Goal: Task Accomplishment & Management: Manage account settings

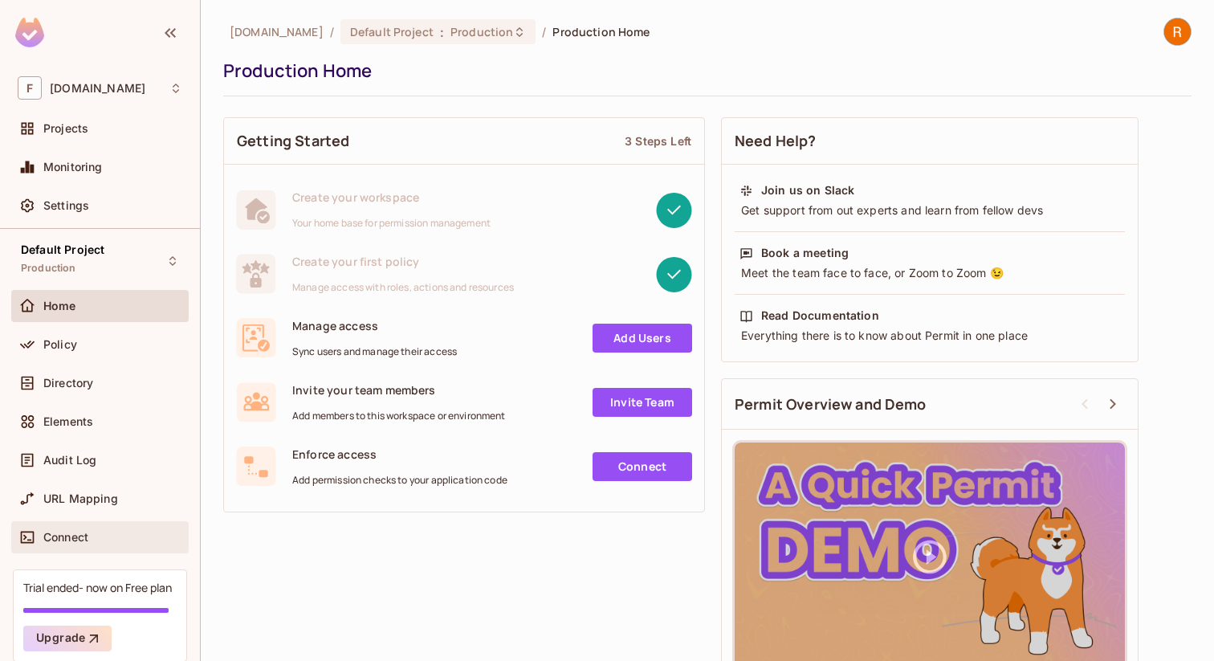
scroll to position [65, 0]
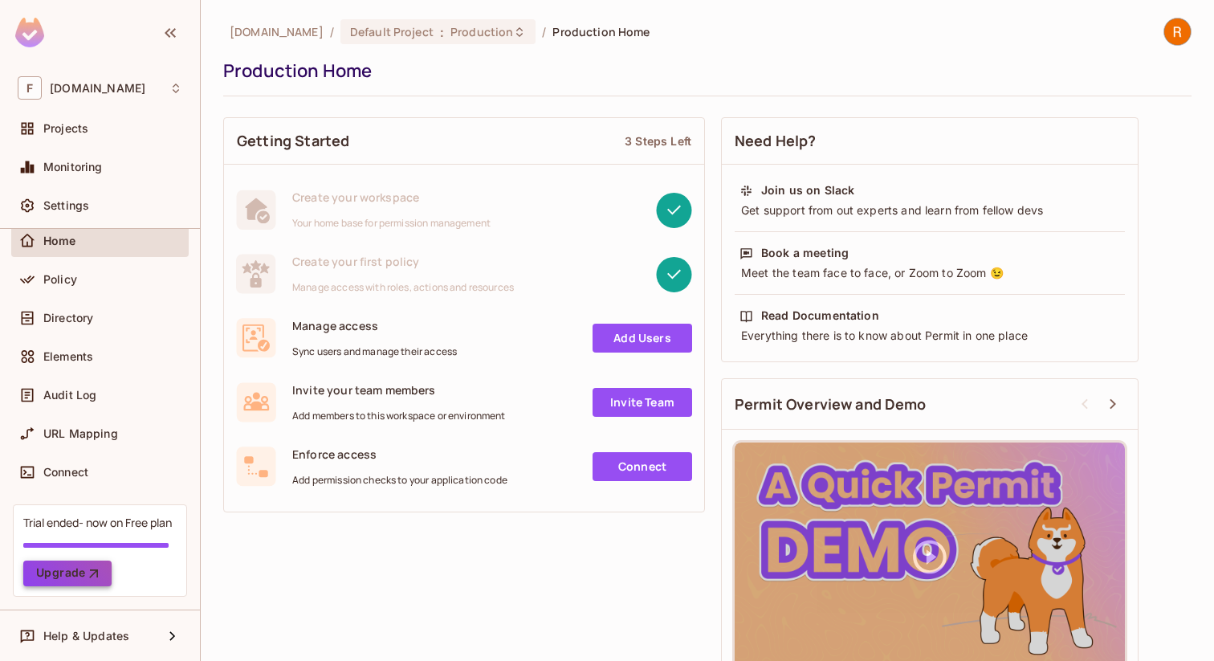
click at [86, 574] on icon "button" at bounding box center [94, 573] width 16 height 16
click at [129, 274] on div "Policy" at bounding box center [112, 279] width 139 height 13
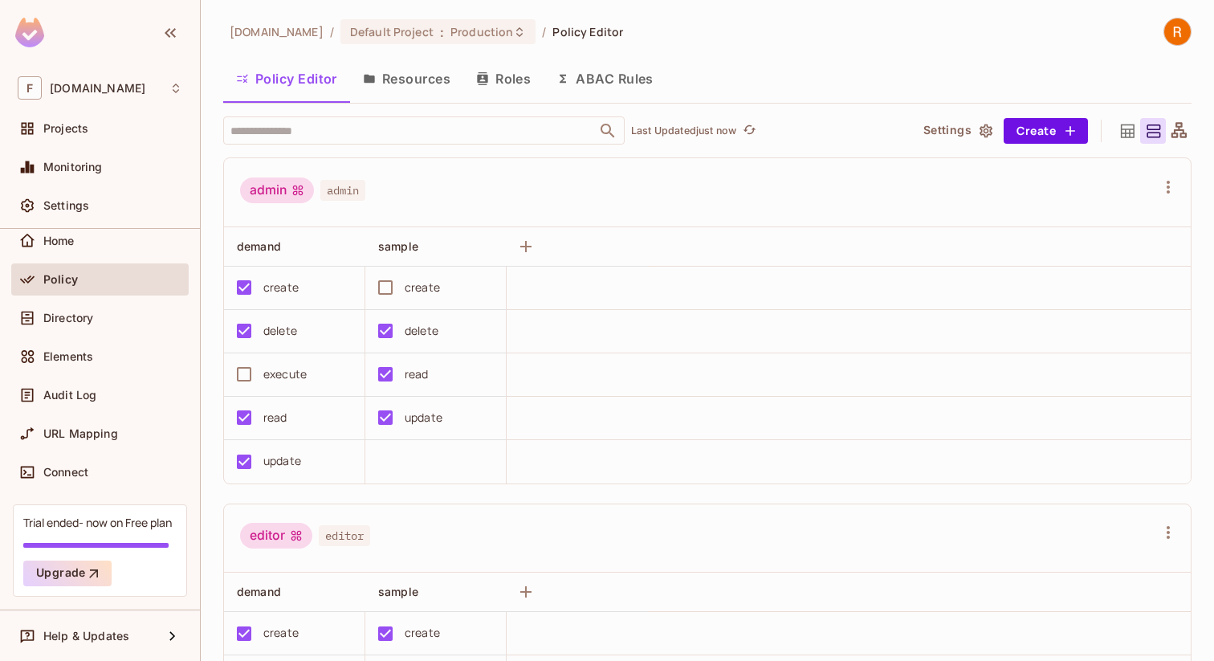
click at [512, 88] on button "Roles" at bounding box center [503, 79] width 80 height 40
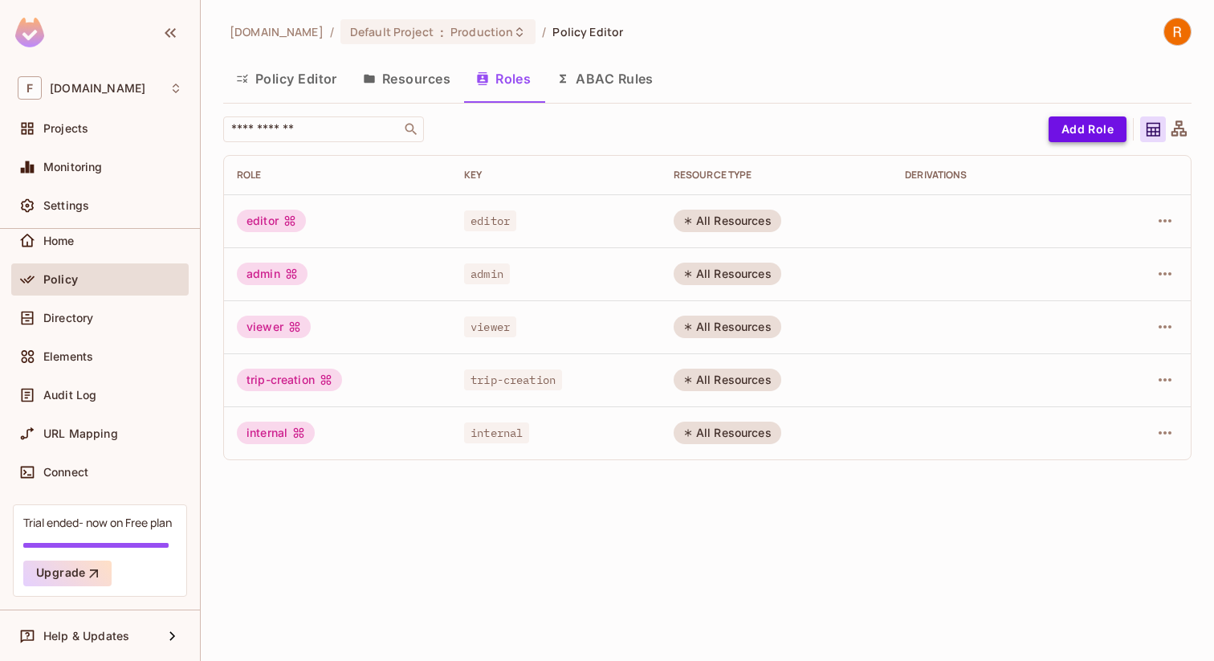
click at [1067, 135] on button "Add Role" at bounding box center [1088, 129] width 78 height 26
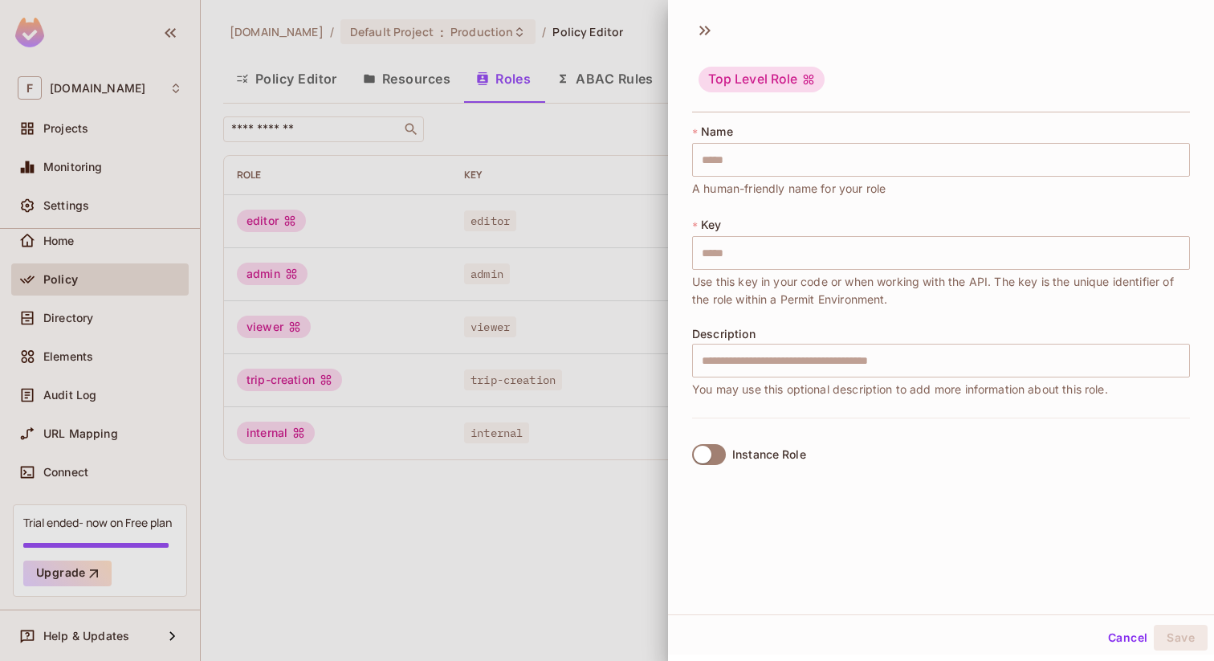
click at [574, 483] on div at bounding box center [607, 330] width 1214 height 661
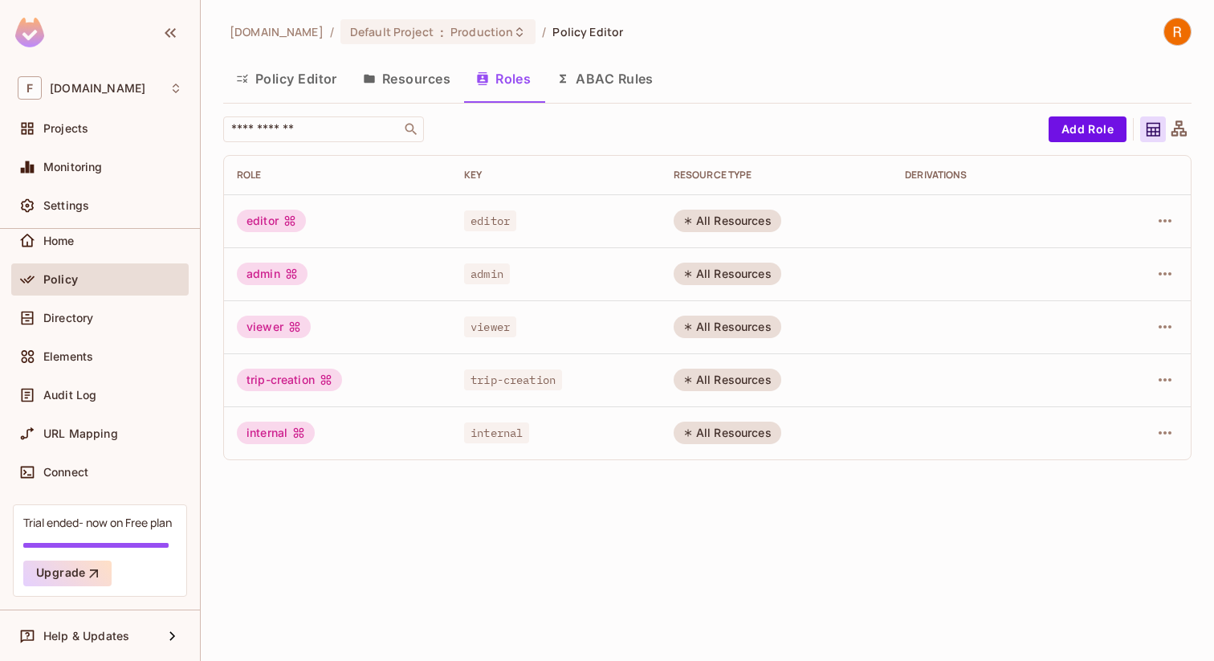
click at [314, 96] on button "Policy Editor" at bounding box center [286, 79] width 127 height 40
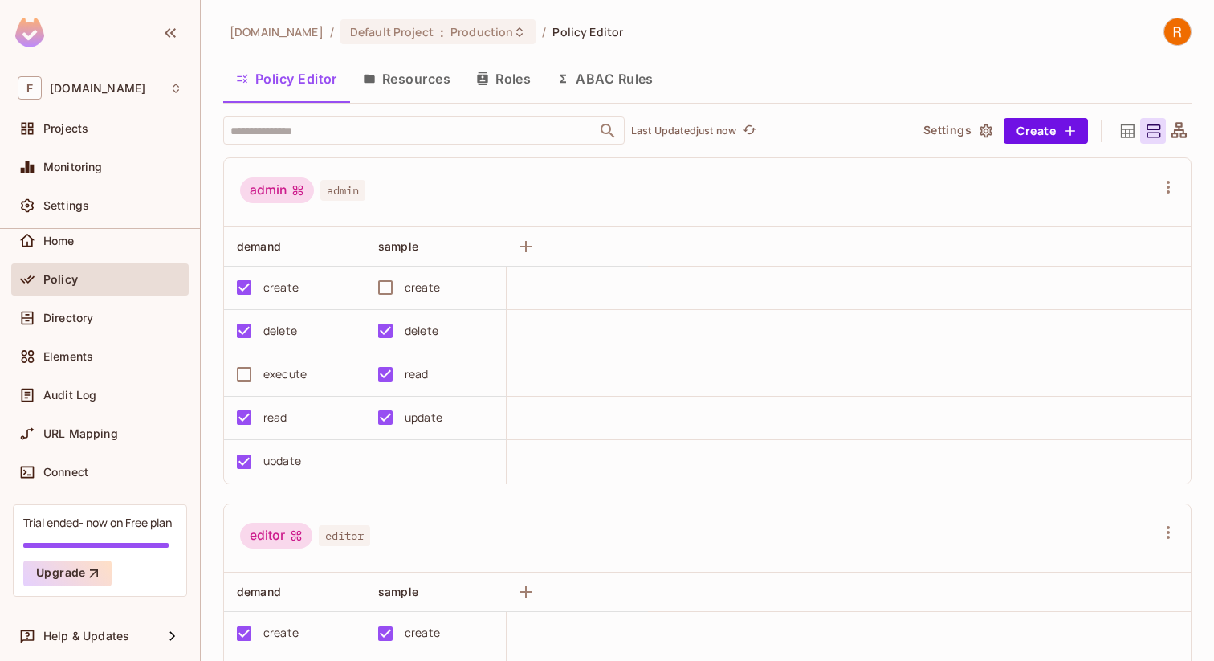
click at [301, 192] on icon at bounding box center [298, 190] width 13 height 13
click at [1058, 129] on button "Create" at bounding box center [1046, 131] width 84 height 26
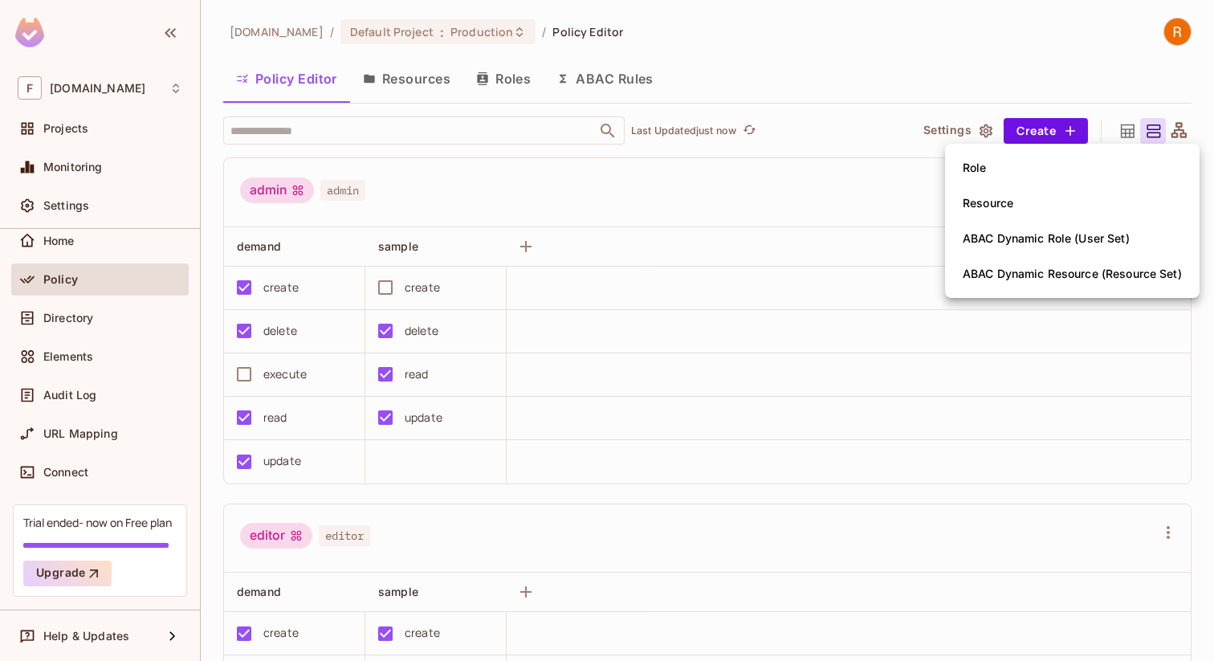
click at [1047, 239] on div "ABAC Dynamic Role (User Set)" at bounding box center [1046, 239] width 167 height 16
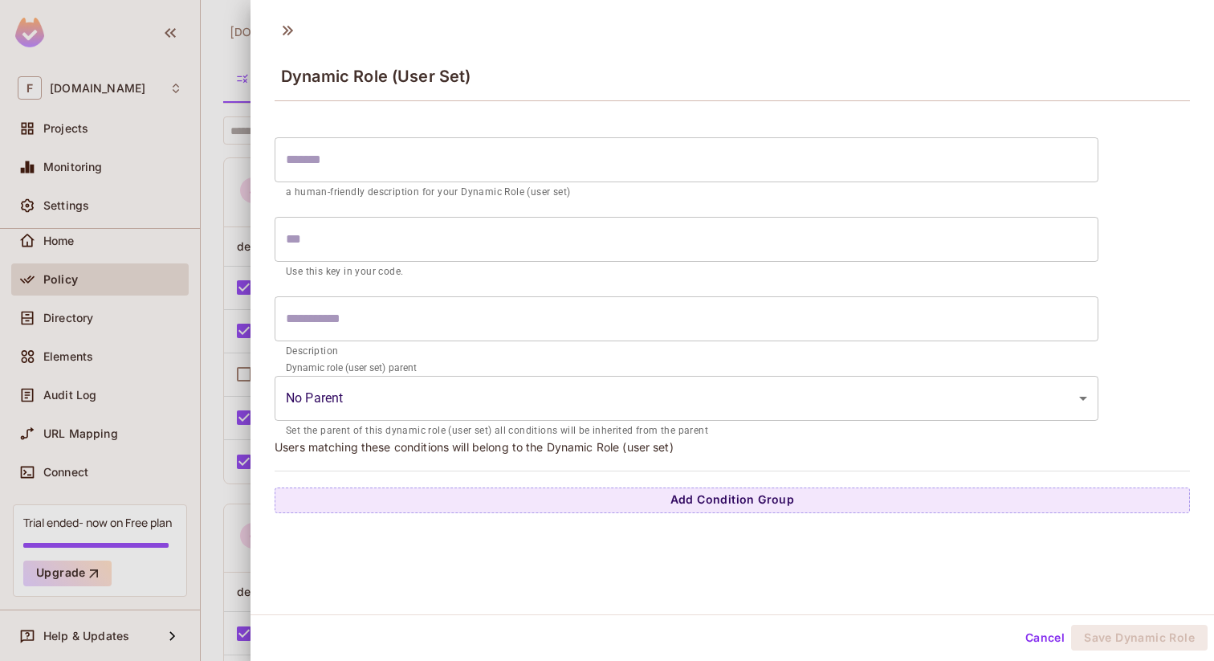
click at [778, 416] on body "F freighttiger.com Projects Monitoring Settings Default Project Production Home…" at bounding box center [607, 330] width 1214 height 661
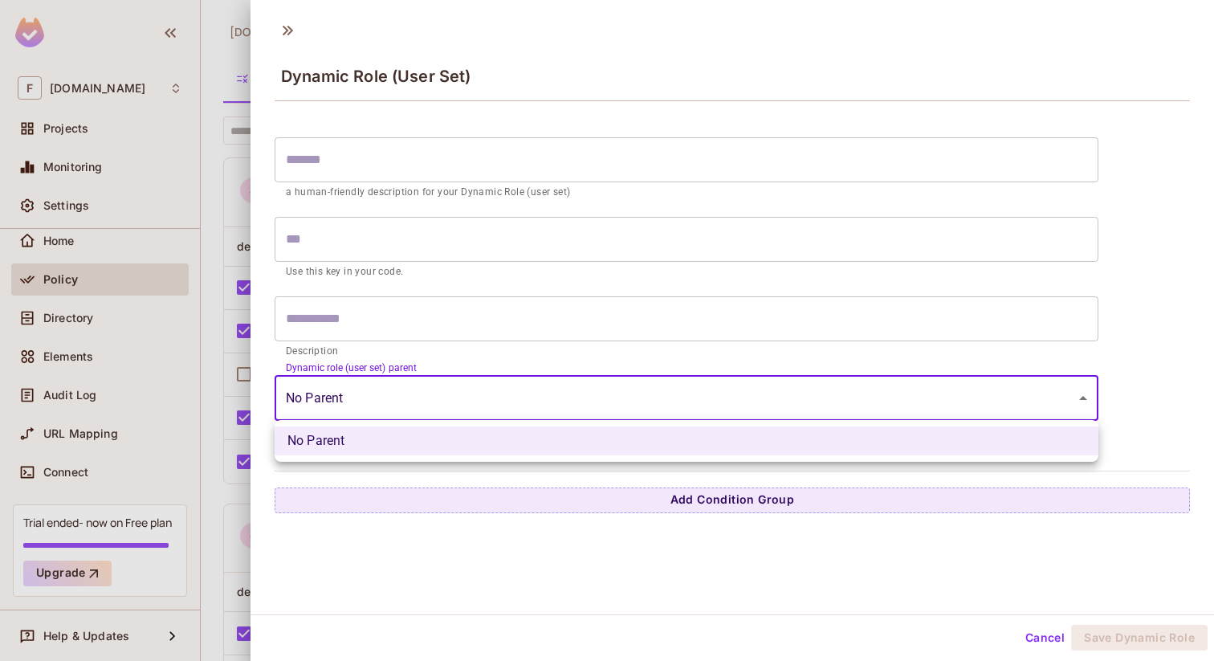
click at [794, 318] on div at bounding box center [607, 330] width 1214 height 661
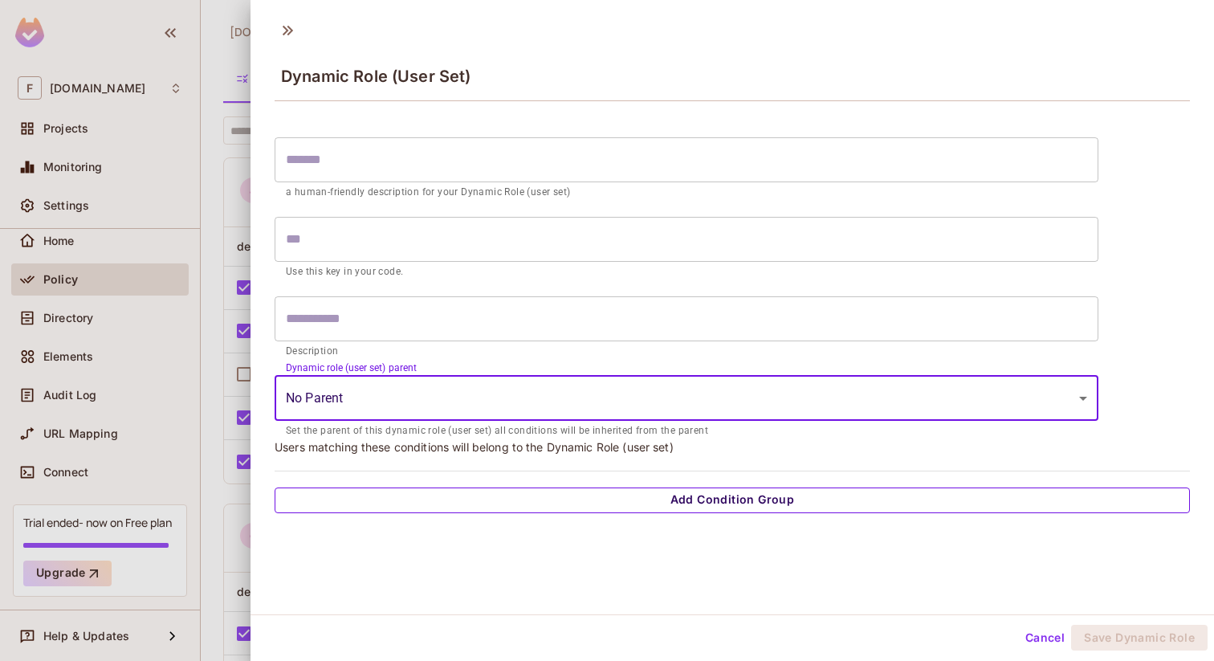
click at [749, 505] on button "Add Condition Group" at bounding box center [733, 501] width 916 height 26
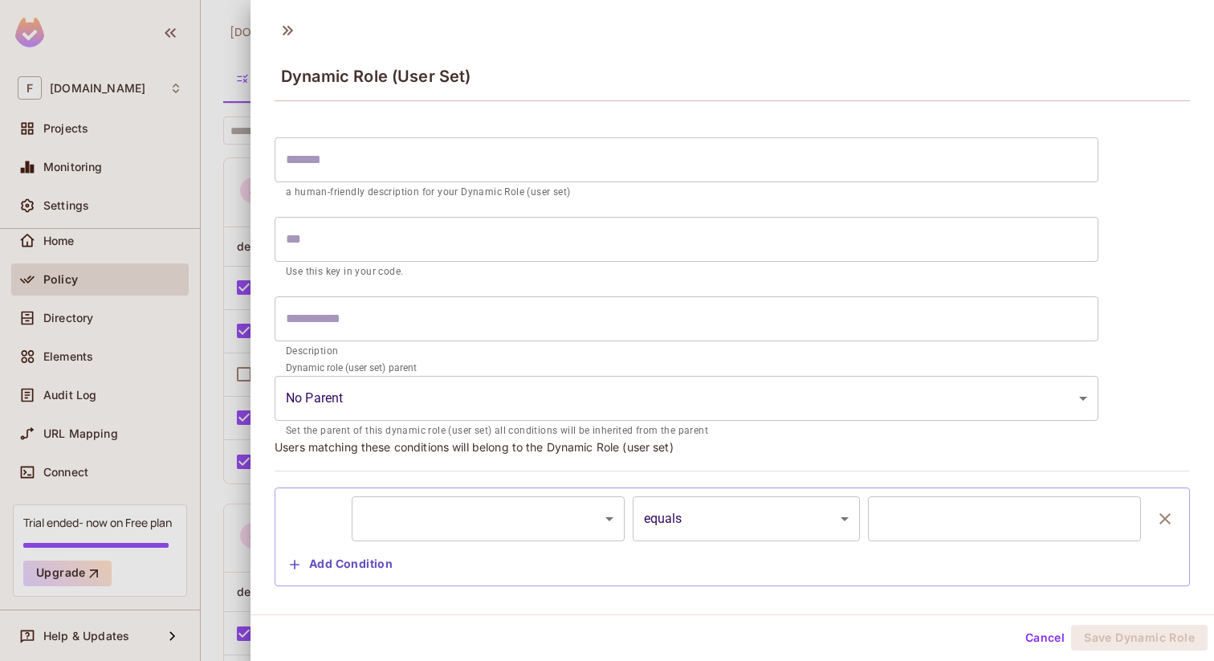
click at [577, 538] on body "F freighttiger.com Projects Monitoring Settings Default Project Production Home…" at bounding box center [607, 330] width 1214 height 661
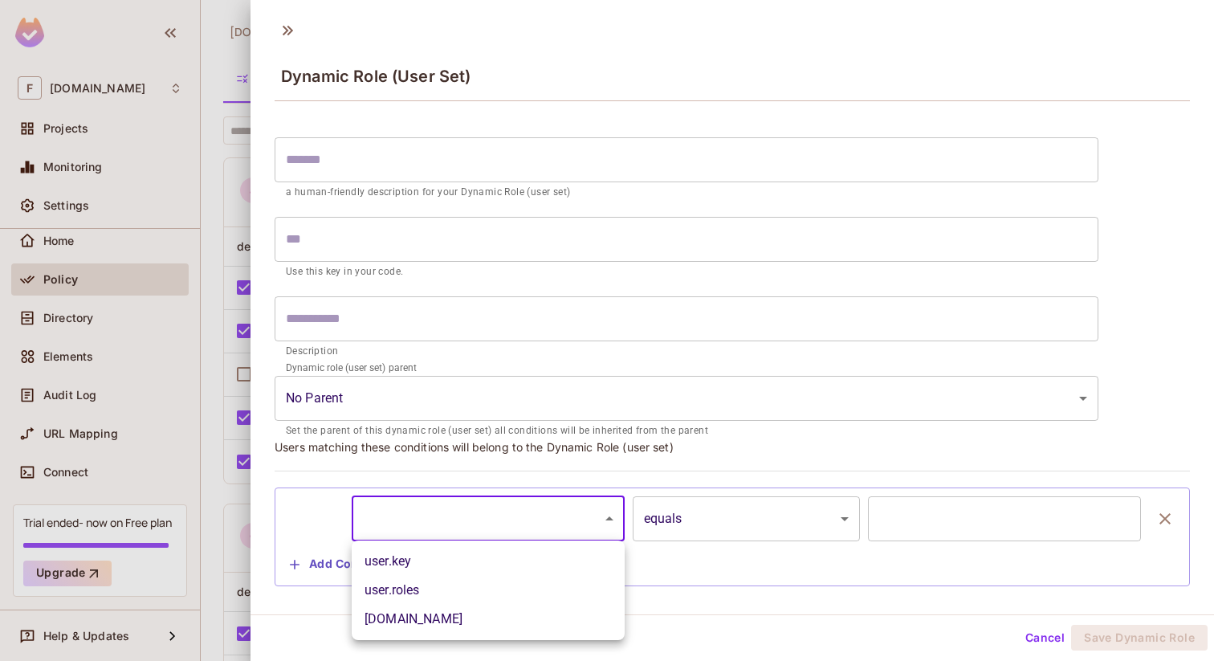
click at [696, 572] on div at bounding box center [607, 330] width 1214 height 661
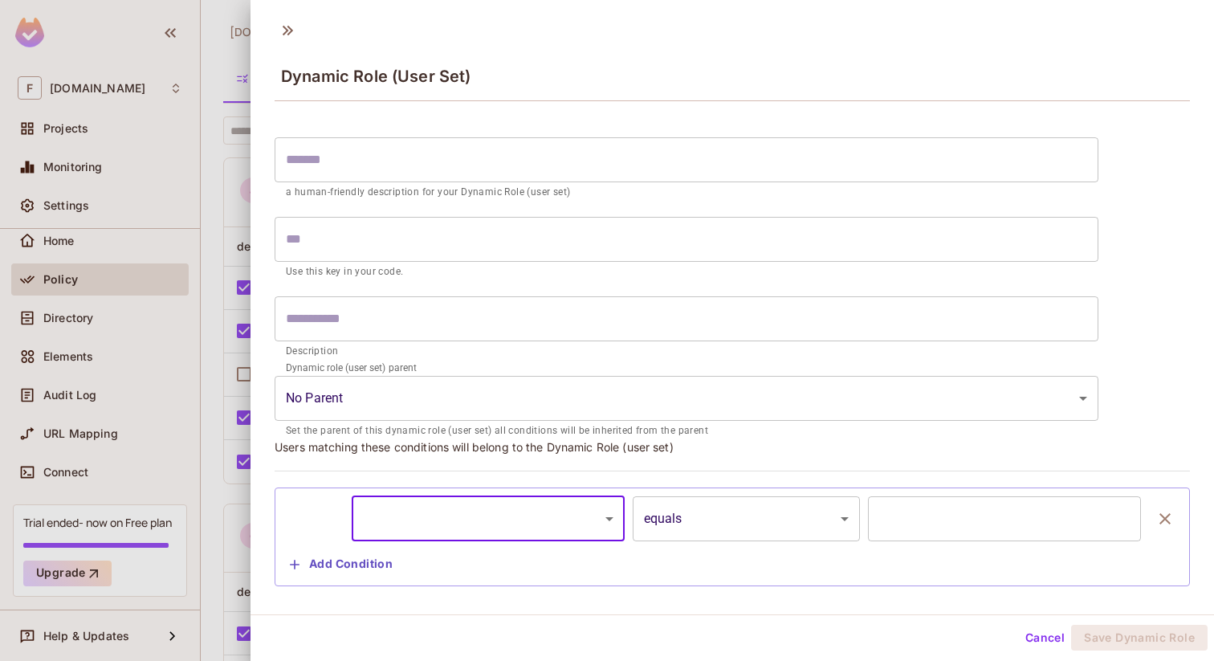
click at [1039, 643] on button "Cancel" at bounding box center [1045, 638] width 52 height 26
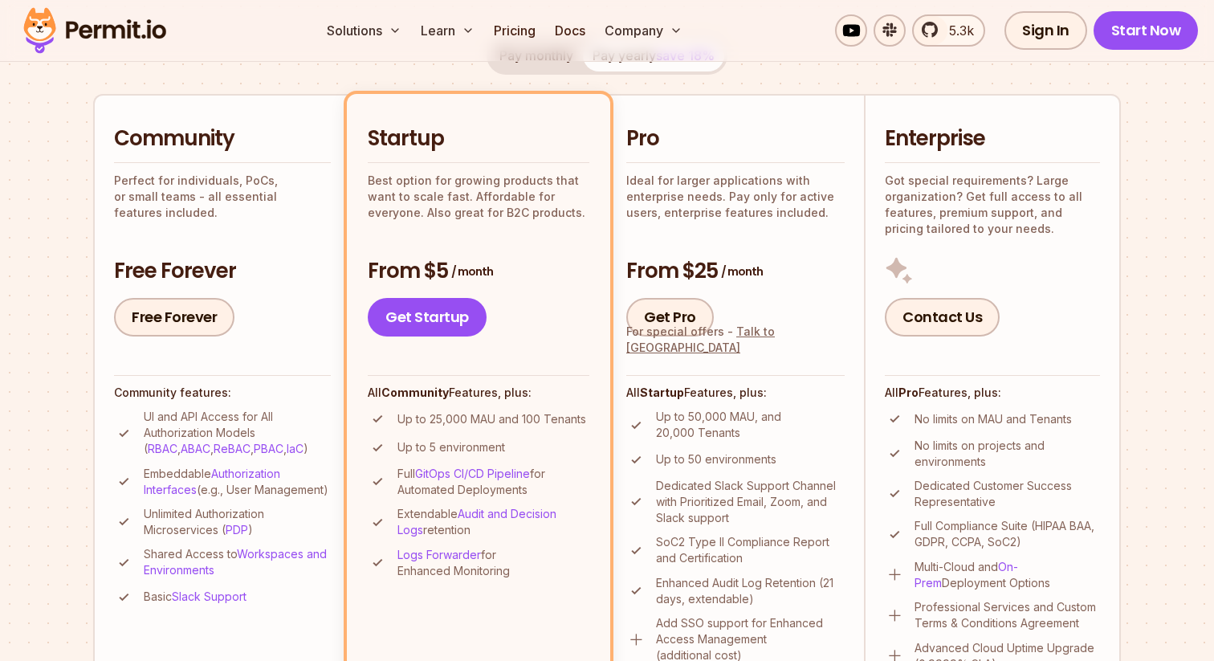
scroll to position [332, 0]
